Goal: Navigation & Orientation: Find specific page/section

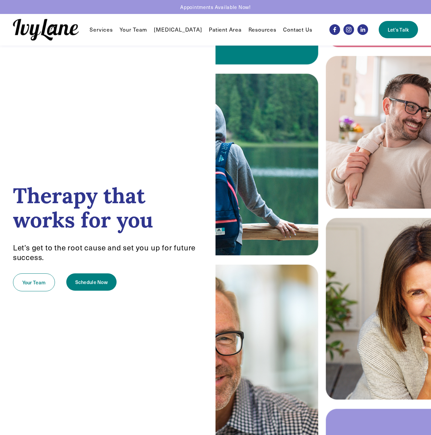
drag, startPoint x: 113, startPoint y: 28, endPoint x: 109, endPoint y: 29, distance: 4.0
click at [113, 28] on nav "Services Individual Therapy EMDR Reunification Therapy First Responder Services…" at bounding box center [201, 30] width 222 height 8
click at [169, 31] on link "[MEDICAL_DATA]" at bounding box center [178, 30] width 48 height 8
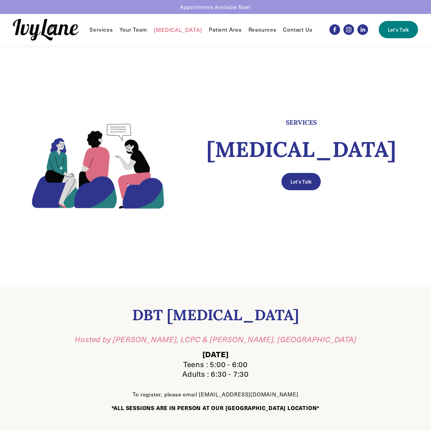
click at [223, 30] on link "Patient Area" at bounding box center [225, 30] width 33 height 8
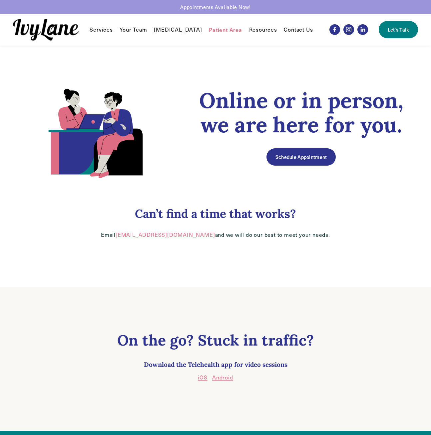
click at [254, 29] on span "Resources" at bounding box center [263, 29] width 28 height 7
click at [289, 31] on link "Contact Us" at bounding box center [298, 30] width 29 height 8
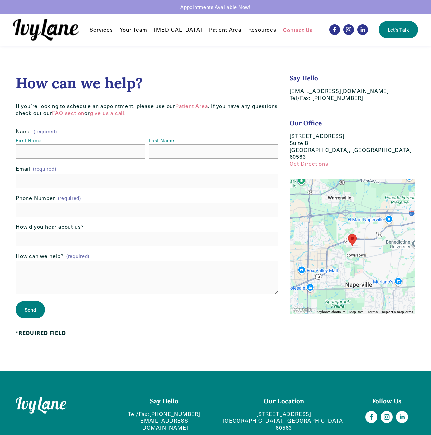
click at [123, 31] on link "Your Team" at bounding box center [133, 30] width 27 height 8
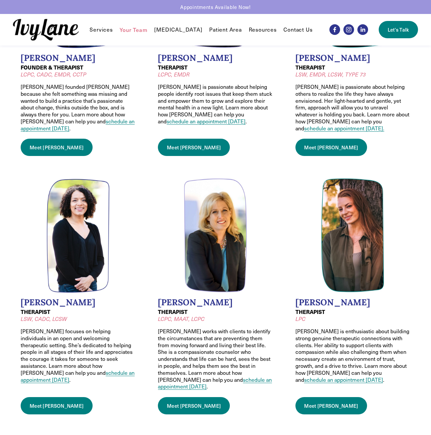
scroll to position [133, 0]
